Goal: Communication & Community: Connect with others

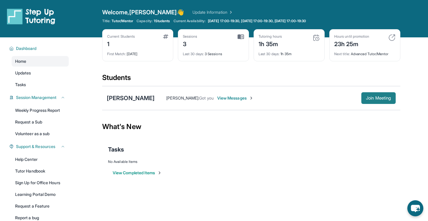
click at [369, 100] on span "Join Meeting" at bounding box center [378, 97] width 25 height 3
click at [213, 93] on div "Kadeem Gomez : Got you View Messages Join Meeting" at bounding box center [275, 98] width 241 height 12
click at [217, 97] on span "View Messages" at bounding box center [235, 98] width 36 height 6
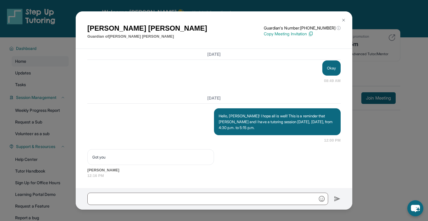
scroll to position [1405, 0]
click at [342, 20] on img at bounding box center [343, 20] width 5 height 5
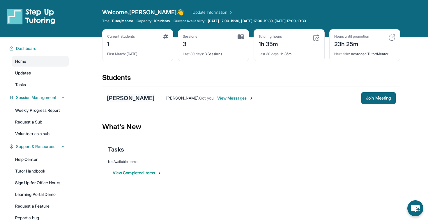
click at [121, 96] on div "[PERSON_NAME]" at bounding box center [131, 98] width 48 height 8
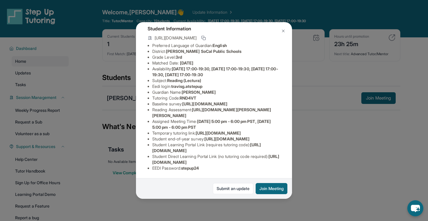
scroll to position [0, 0]
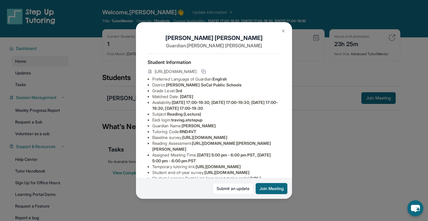
click at [284, 31] on img at bounding box center [283, 31] width 5 height 5
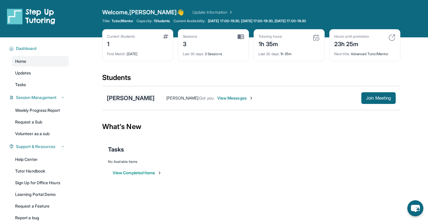
click at [136, 99] on div "[PERSON_NAME]" at bounding box center [131, 98] width 48 height 8
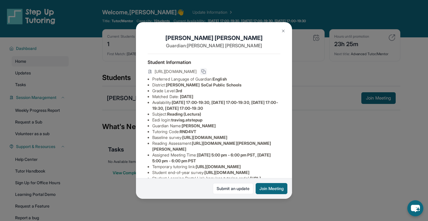
click at [206, 70] on icon at bounding box center [203, 71] width 5 height 5
click at [206, 72] on icon at bounding box center [203, 71] width 5 height 5
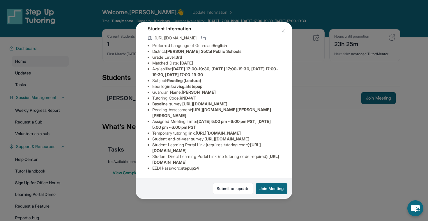
click at [284, 32] on img at bounding box center [283, 31] width 5 height 5
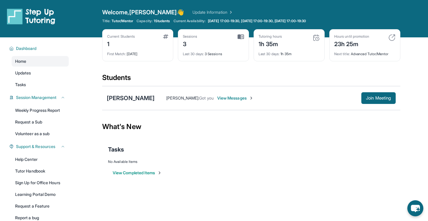
click at [193, 11] on link "Update Information" at bounding box center [213, 12] width 41 height 6
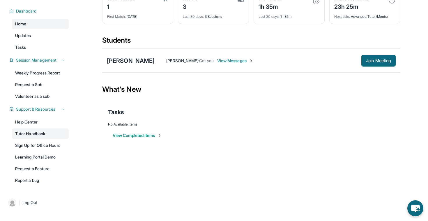
scroll to position [37, 0]
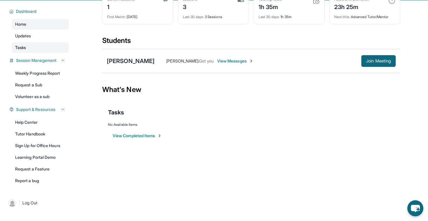
click at [53, 47] on link "Tasks" at bounding box center [40, 47] width 57 height 10
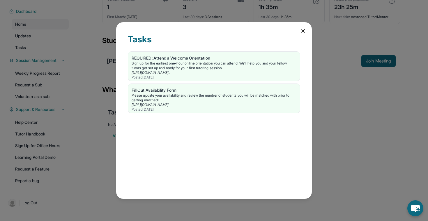
click at [302, 32] on icon at bounding box center [303, 31] width 6 height 6
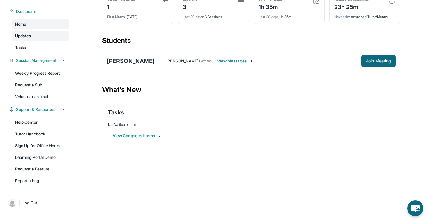
click at [45, 34] on link "Updates" at bounding box center [40, 36] width 57 height 10
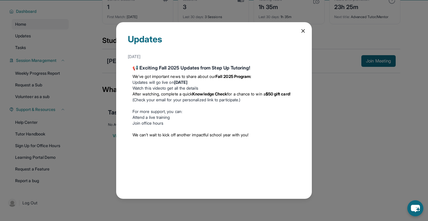
click at [302, 32] on icon at bounding box center [303, 31] width 6 height 6
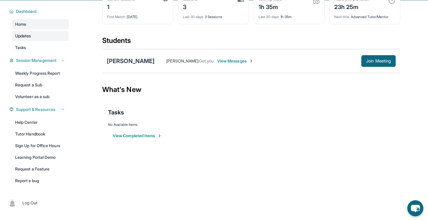
click at [65, 38] on link "Updates" at bounding box center [40, 36] width 57 height 10
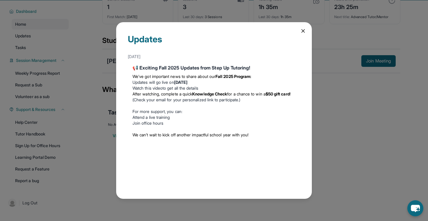
click at [301, 36] on div "Updates August 27th 📢 Exciting Fall 2025 Updates from Step Up Tutoring! We’ve g…" at bounding box center [214, 110] width 196 height 177
click at [304, 32] on icon at bounding box center [303, 31] width 6 height 6
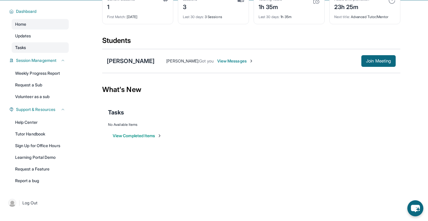
click at [42, 47] on link "Tasks" at bounding box center [40, 47] width 57 height 10
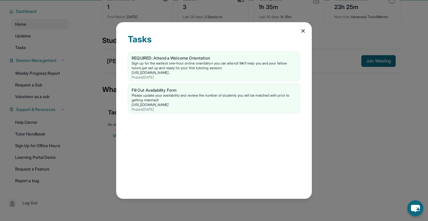
click at [300, 32] on icon at bounding box center [303, 31] width 6 height 6
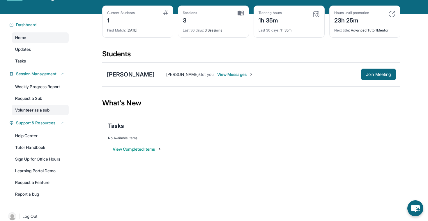
scroll to position [0, 0]
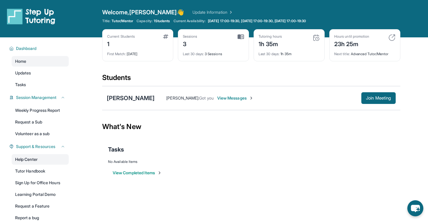
click at [36, 159] on link "Help Center" at bounding box center [40, 159] width 57 height 10
click at [138, 96] on div "[PERSON_NAME]" at bounding box center [131, 98] width 48 height 8
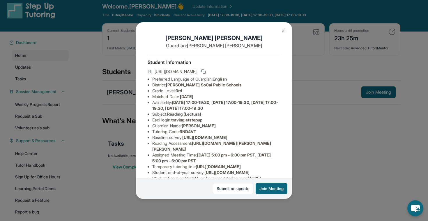
click at [281, 29] on img at bounding box center [283, 31] width 5 height 5
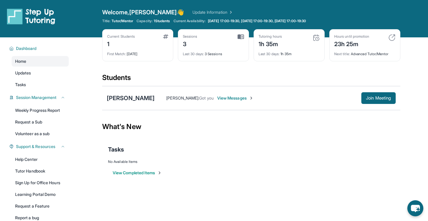
scroll to position [37, 0]
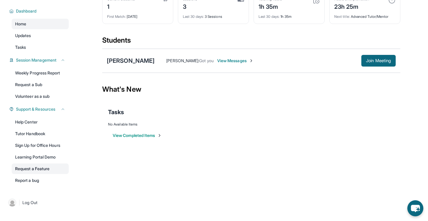
click at [34, 165] on link "Request a Feature" at bounding box center [40, 168] width 57 height 10
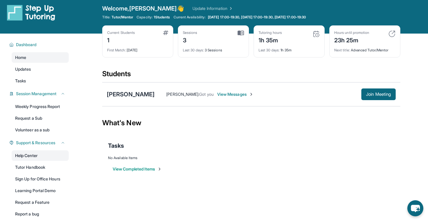
scroll to position [0, 0]
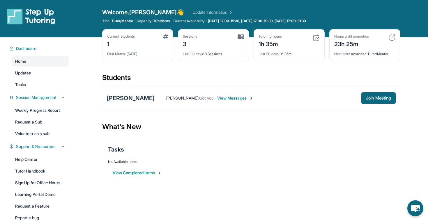
click at [123, 97] on div "[PERSON_NAME]" at bounding box center [131, 98] width 48 height 8
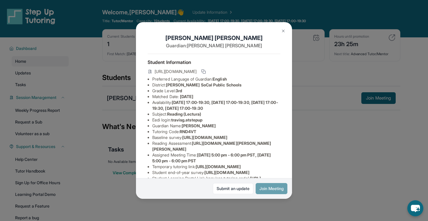
click at [262, 184] on button "Join Meeting" at bounding box center [272, 188] width 32 height 11
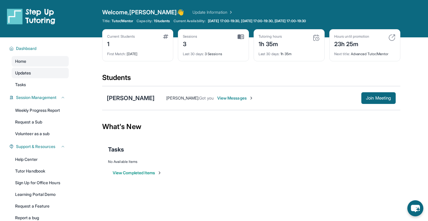
click at [49, 73] on link "Updates" at bounding box center [40, 73] width 57 height 10
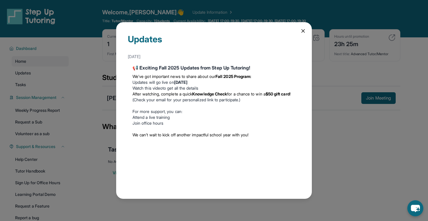
click at [304, 31] on icon at bounding box center [303, 31] width 6 height 6
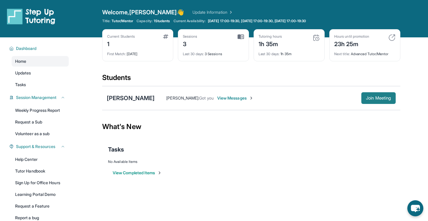
click at [370, 101] on button "Join Meeting" at bounding box center [379, 98] width 34 height 12
click at [45, 86] on link "Tasks" at bounding box center [40, 84] width 57 height 10
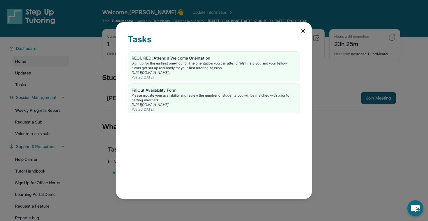
click at [303, 33] on icon at bounding box center [303, 31] width 6 height 6
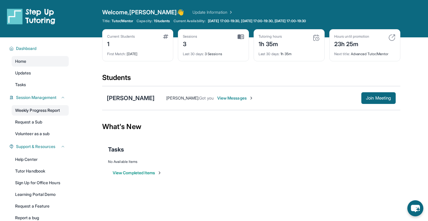
click at [39, 114] on link "Weekly Progress Report" at bounding box center [40, 110] width 57 height 10
click at [130, 97] on div "[PERSON_NAME]" at bounding box center [131, 98] width 48 height 8
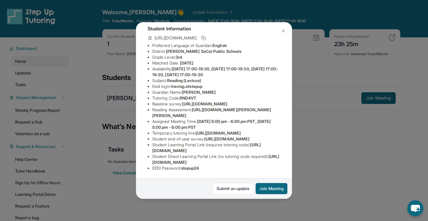
scroll to position [92, 0]
click at [283, 32] on img at bounding box center [283, 31] width 5 height 5
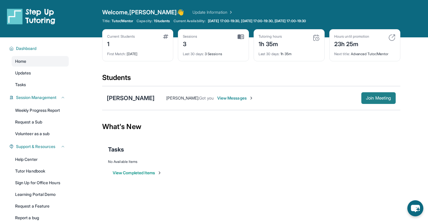
click at [374, 100] on span "Join Meeting" at bounding box center [378, 97] width 25 height 3
